Goal: Task Accomplishment & Management: Manage account settings

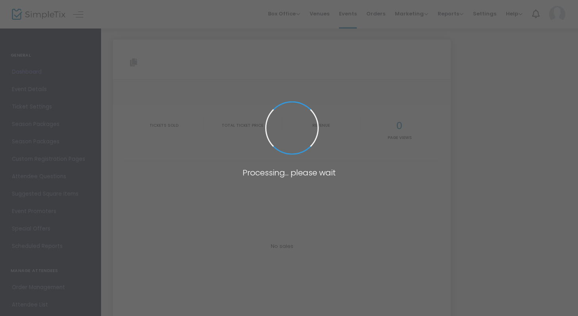
type input "[URL][DOMAIN_NAME]"
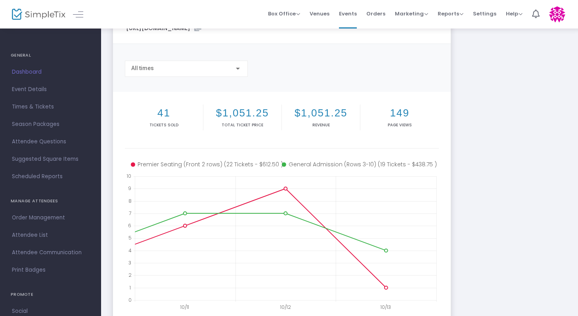
scroll to position [38, 0]
click at [38, 71] on span "Dashboard" at bounding box center [50, 72] width 77 height 10
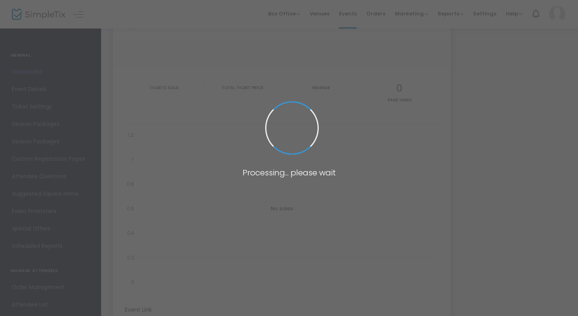
type input "[URL][DOMAIN_NAME]"
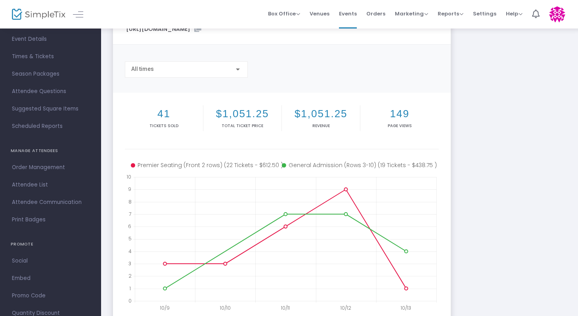
scroll to position [73, 0]
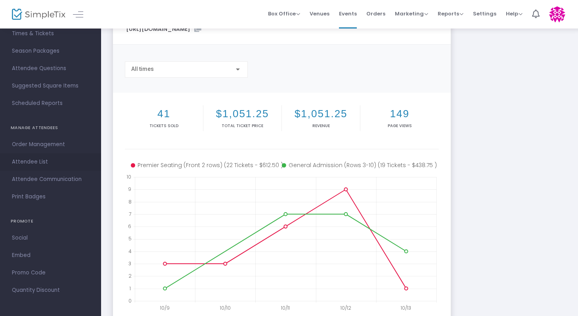
click at [38, 162] on span "Attendee List" at bounding box center [50, 162] width 77 height 10
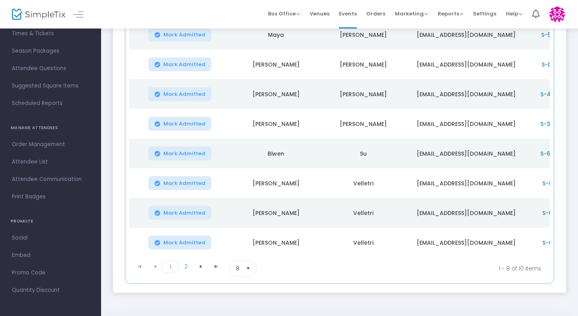
scroll to position [173, 0]
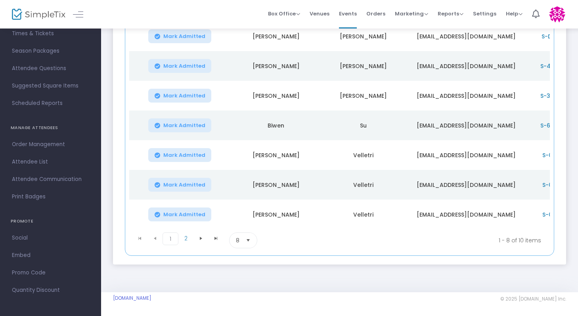
click at [251, 241] on span "Select" at bounding box center [248, 240] width 13 height 13
click at [245, 285] on li "50" at bounding box center [243, 292] width 27 height 16
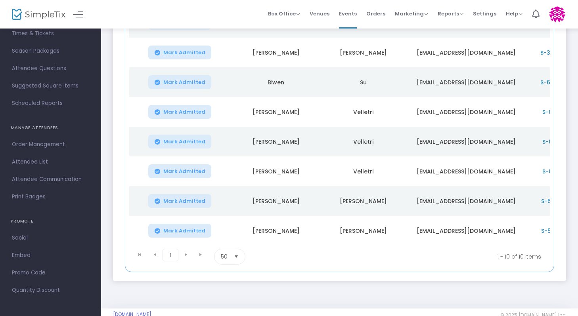
scroll to position [232, 0]
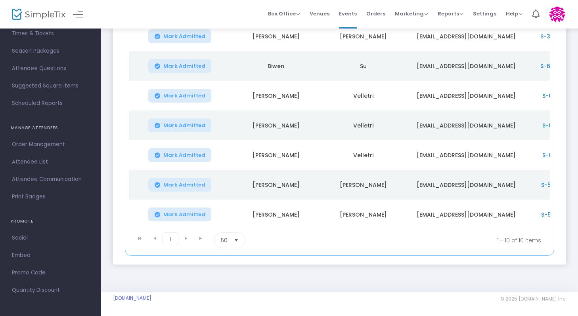
click at [238, 237] on span "Select" at bounding box center [236, 240] width 13 height 13
click at [259, 275] on div "Screaming for Life - October! Options Export List Export to Mailchimp Scan Repo…" at bounding box center [339, 45] width 477 height 494
click at [185, 238] on kendo-pager-next-buttons at bounding box center [193, 241] width 30 height 16
click at [184, 238] on kendo-pager-next-buttons at bounding box center [193, 241] width 30 height 16
click at [227, 241] on span "50" at bounding box center [224, 241] width 7 height 8
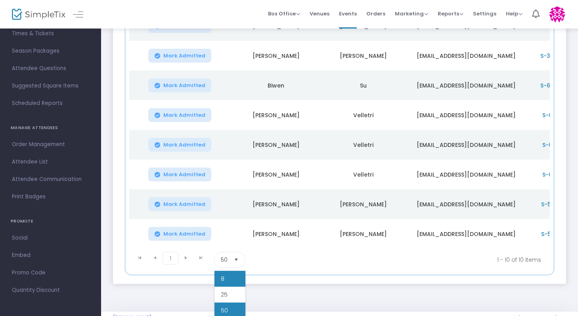
scroll to position [206, 0]
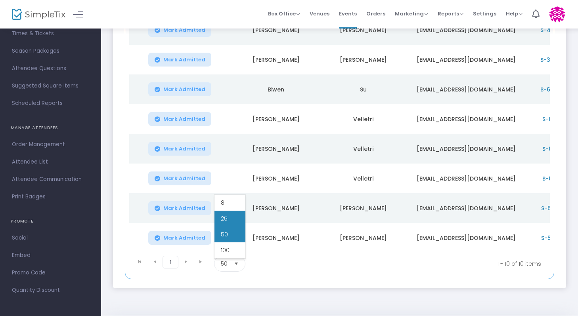
click at [230, 218] on li "25" at bounding box center [230, 219] width 31 height 16
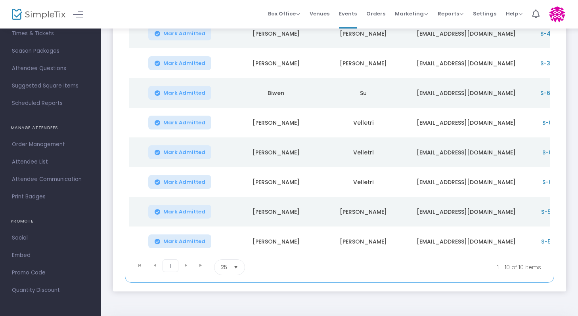
scroll to position [202, 0]
click at [186, 270] on kendo-pager-next-buttons at bounding box center [193, 268] width 30 height 16
click at [233, 272] on span "Select" at bounding box center [236, 268] width 13 height 13
click at [231, 209] on li "8" at bounding box center [230, 207] width 31 height 16
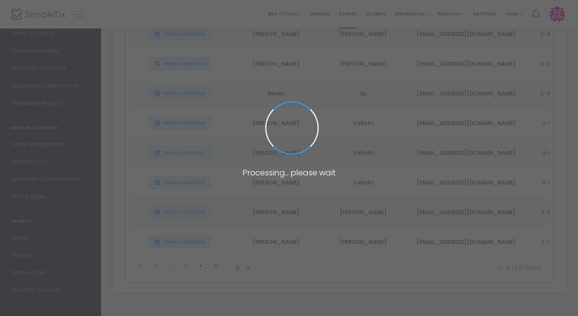
scroll to position [173, 0]
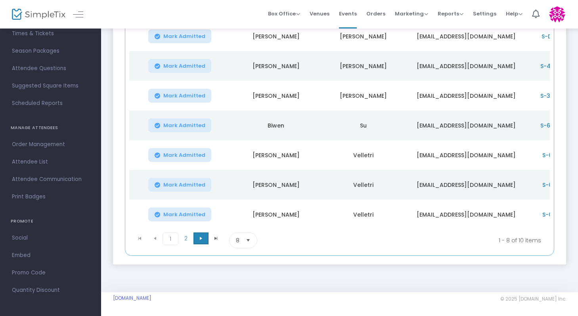
click at [199, 241] on span "Go to the next page" at bounding box center [201, 239] width 6 height 6
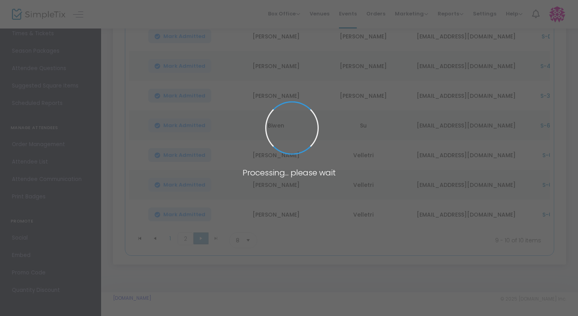
scroll to position [0, 0]
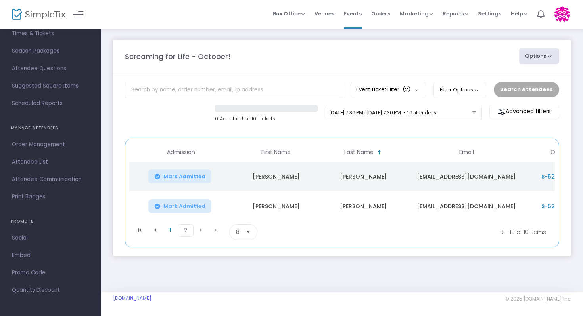
click at [202, 234] on kendo-pager-next-buttons at bounding box center [208, 232] width 30 height 16
click at [41, 161] on span "Attendee List" at bounding box center [50, 162] width 77 height 10
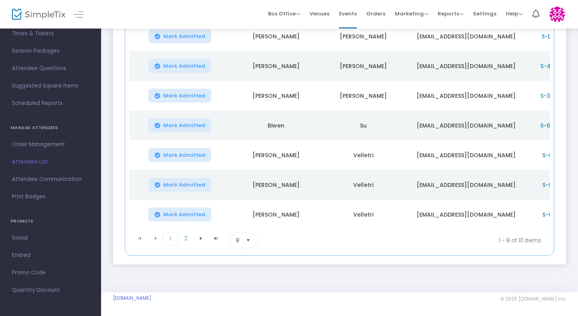
scroll to position [171, 0]
click at [201, 242] on span "Go to the next page" at bounding box center [201, 239] width 6 height 6
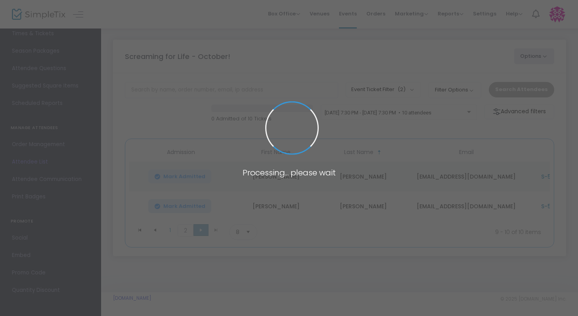
scroll to position [0, 0]
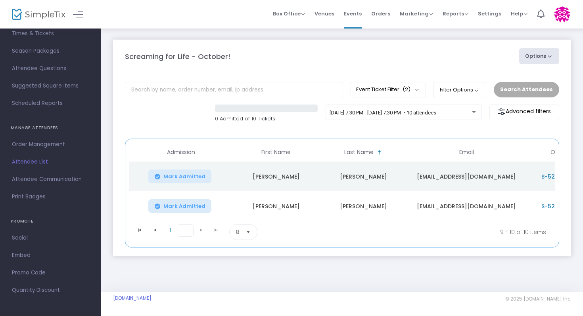
click at [184, 235] on span "2" at bounding box center [186, 230] width 16 height 13
click at [157, 234] on span "Go to the previous page" at bounding box center [155, 230] width 6 height 6
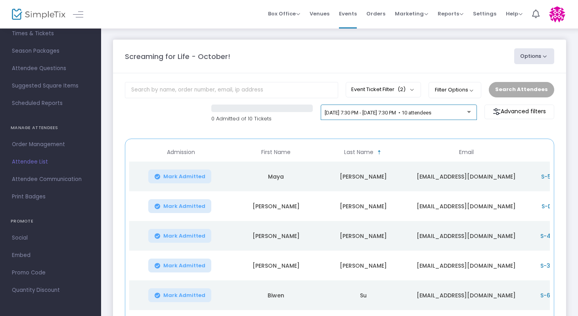
click at [471, 113] on div at bounding box center [470, 110] width 6 height 6
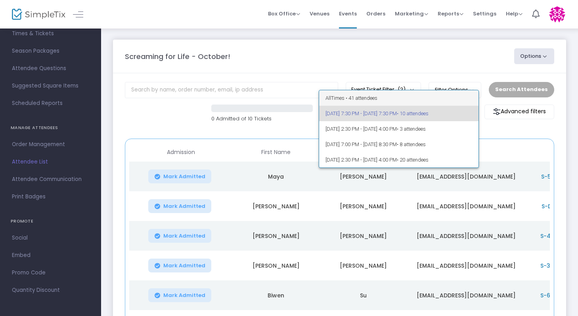
click at [380, 100] on span "All Times • 41 attendees" at bounding box center [399, 97] width 147 height 15
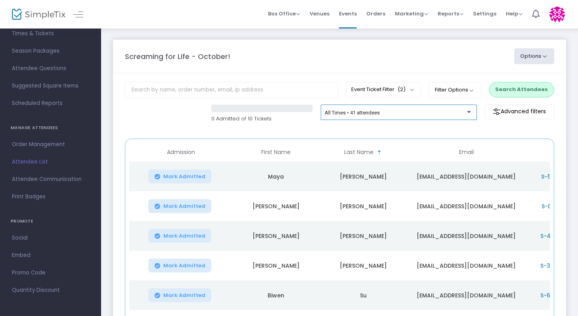
click at [340, 114] on span "All Times • 41 attendees" at bounding box center [352, 113] width 55 height 6
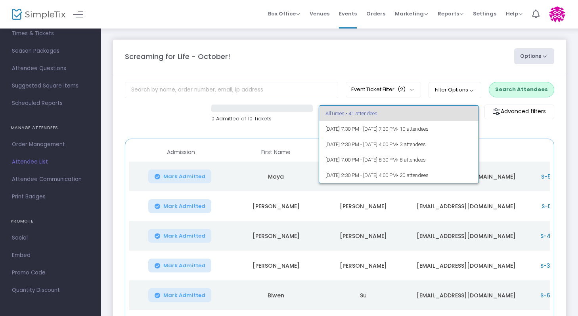
click at [344, 114] on span "All Times • 41 attendees" at bounding box center [399, 113] width 147 height 15
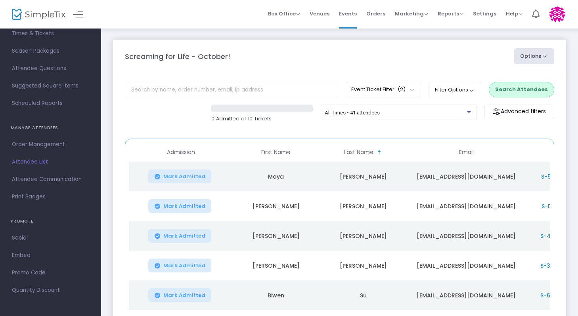
scroll to position [173, 0]
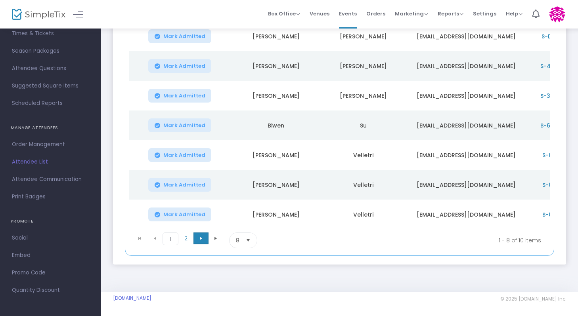
click at [203, 239] on span "Go to the next page" at bounding box center [201, 239] width 6 height 6
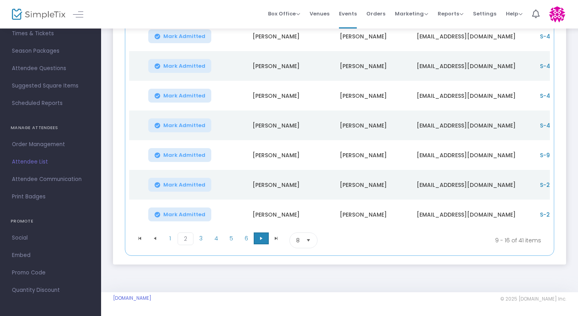
scroll to position [172, 0]
click at [202, 237] on span "3" at bounding box center [200, 239] width 15 height 12
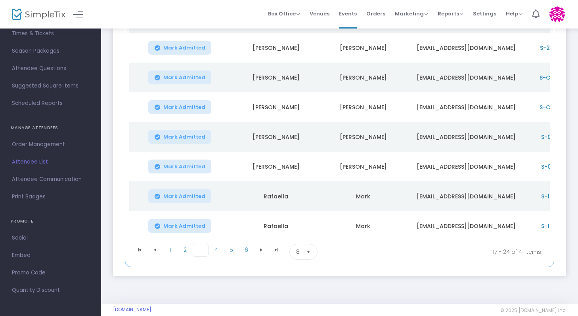
scroll to position [173, 0]
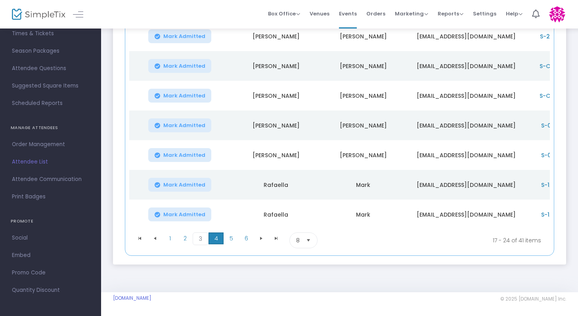
click at [214, 239] on span "4" at bounding box center [216, 239] width 15 height 12
click at [232, 238] on span "5" at bounding box center [231, 239] width 15 height 12
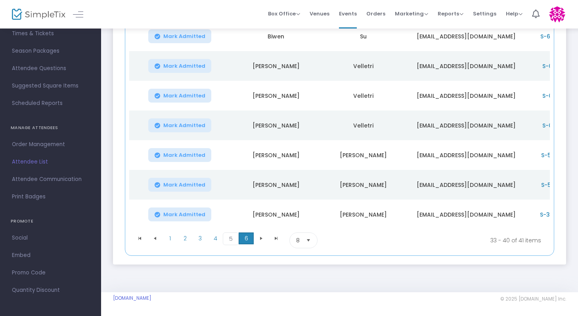
click at [249, 239] on span "6" at bounding box center [246, 239] width 15 height 12
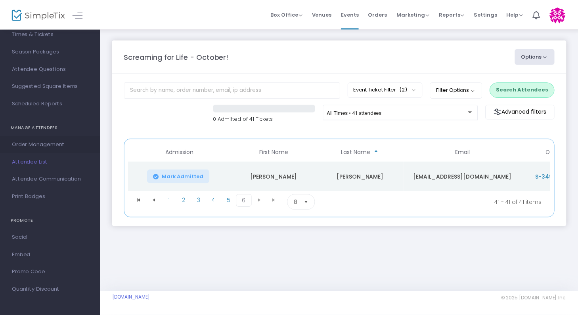
scroll to position [0, 0]
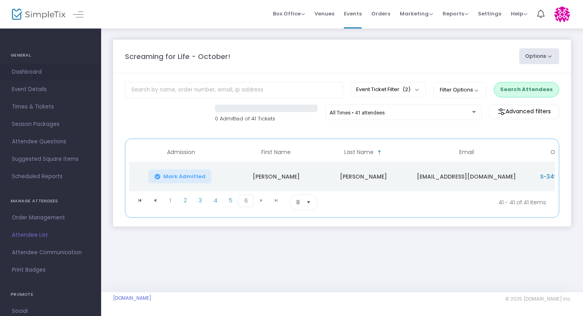
click at [31, 73] on span "Dashboard" at bounding box center [50, 72] width 77 height 10
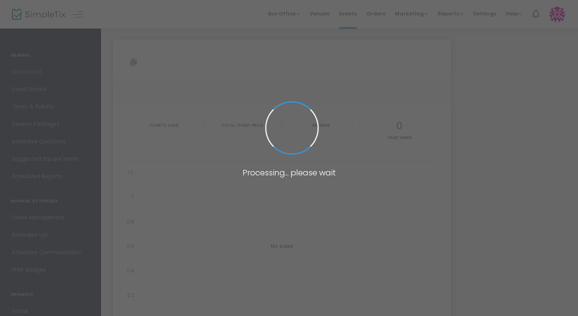
type input "[URL][DOMAIN_NAME]"
